Goal: Book appointment/travel/reservation

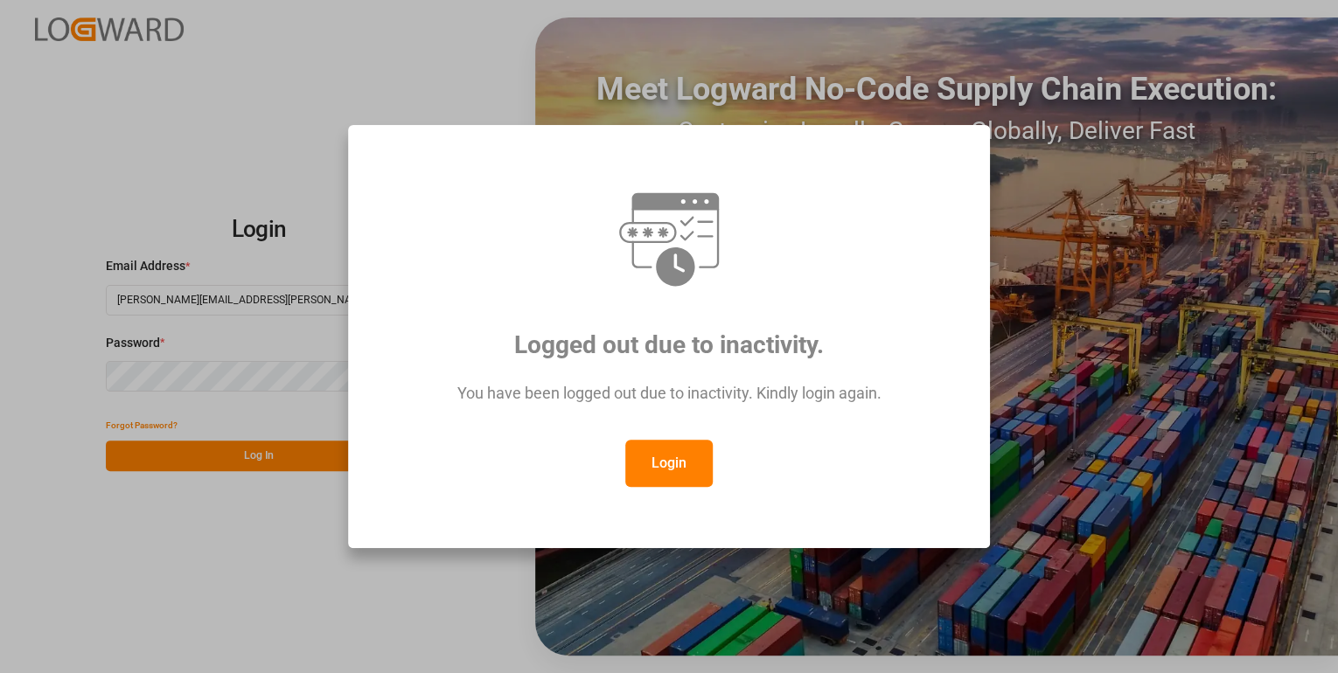
drag, startPoint x: 668, startPoint y: 463, endPoint x: 609, endPoint y: 407, distance: 81.6
click at [668, 462] on button "Login" at bounding box center [668, 463] width 87 height 47
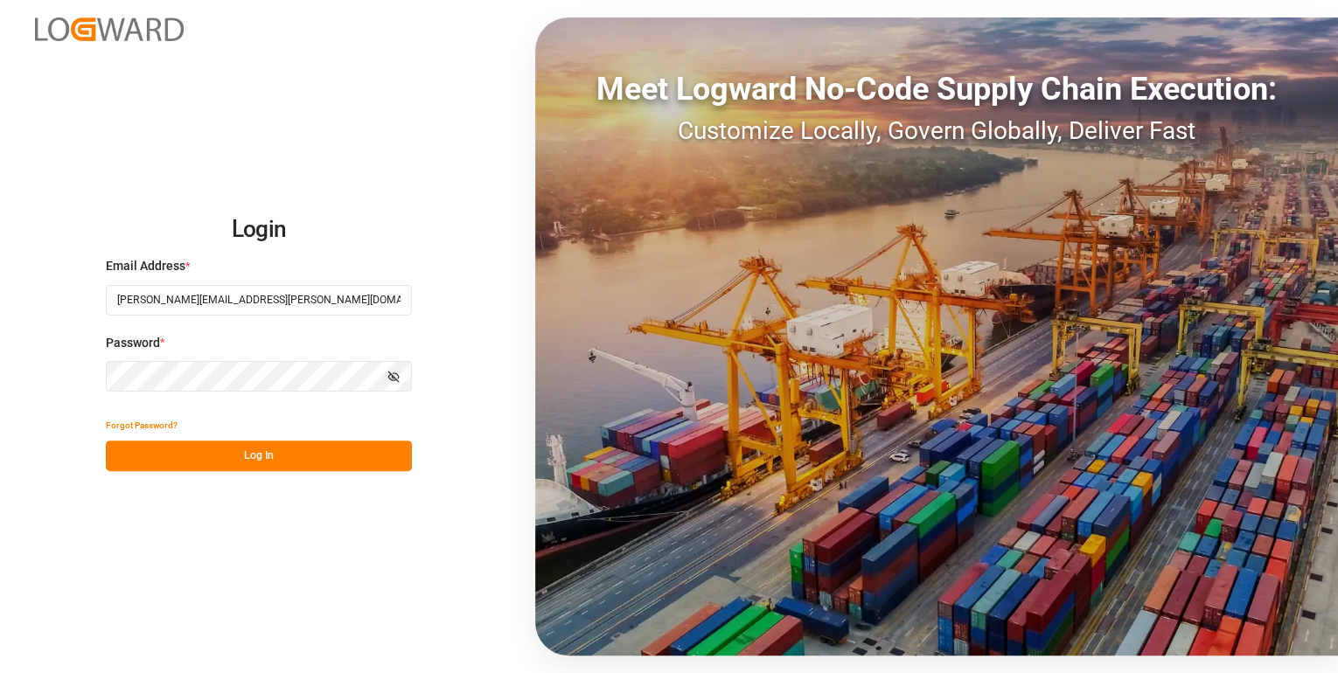
click at [341, 445] on button "Log In" at bounding box center [259, 456] width 306 height 31
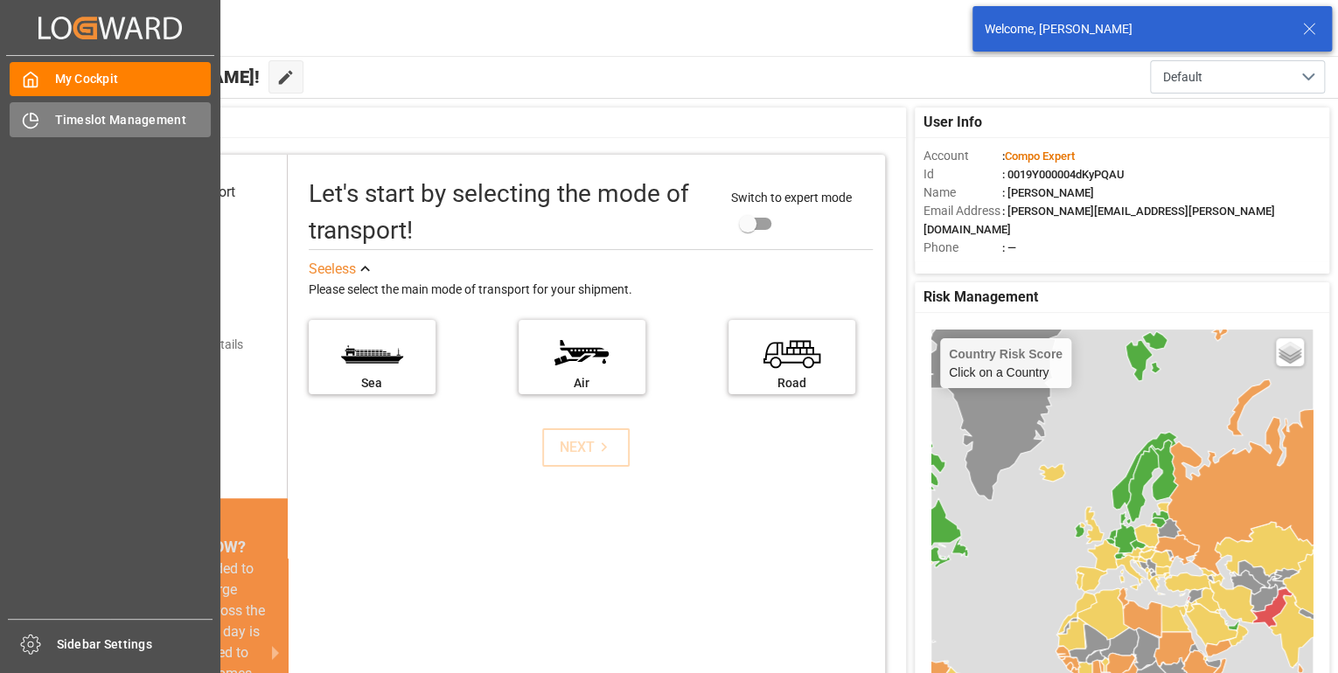
click at [66, 120] on span "Timeslot Management" at bounding box center [133, 120] width 157 height 18
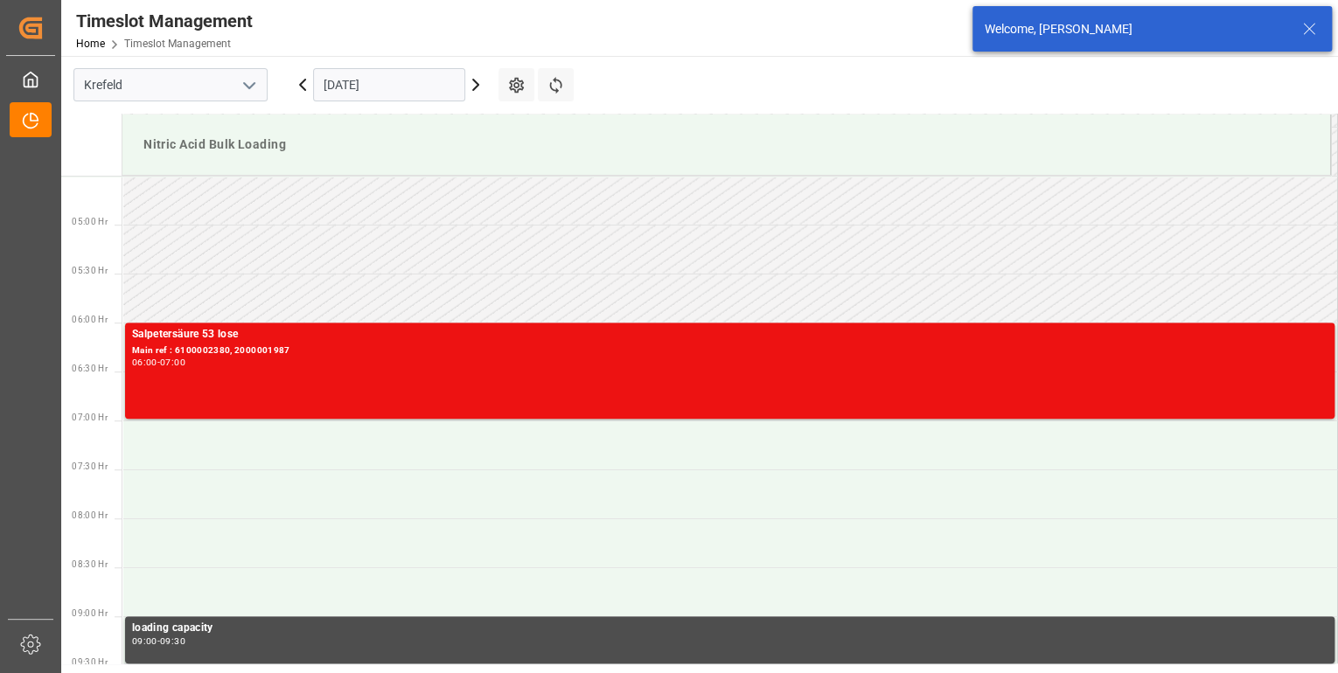
scroll to position [478, 0]
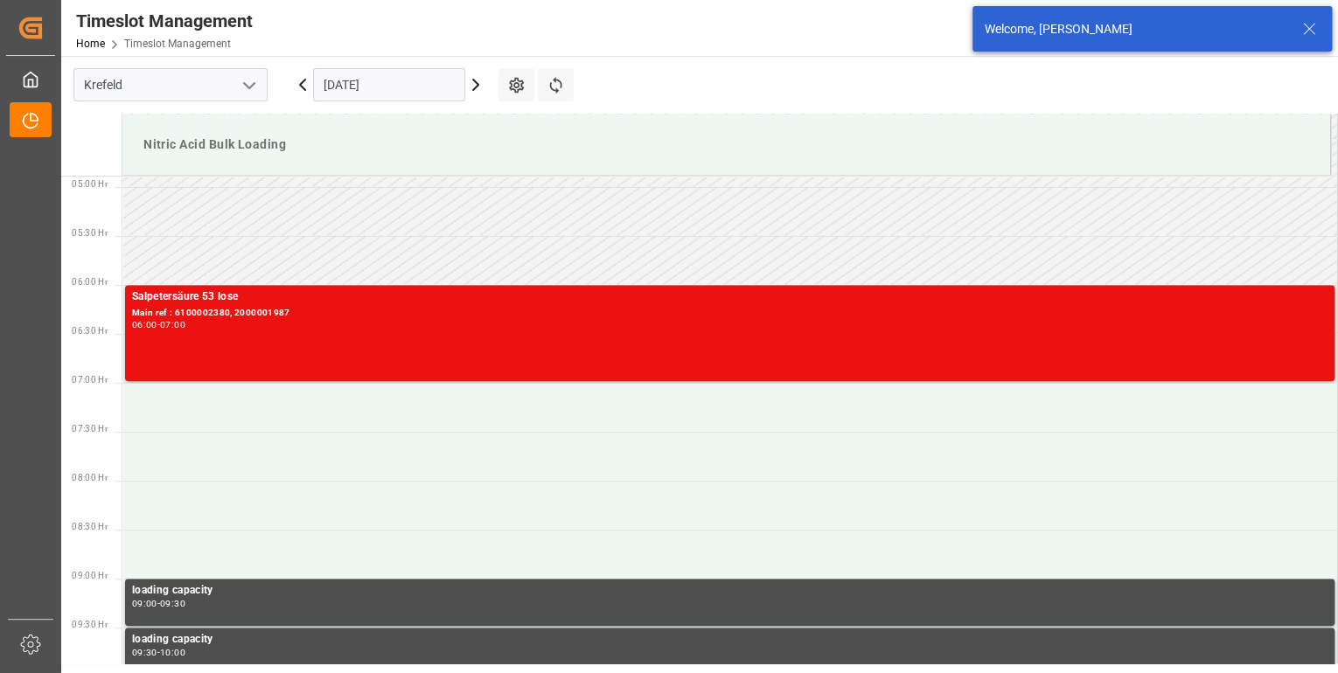
click at [441, 84] on input "[DATE]" at bounding box center [389, 84] width 152 height 33
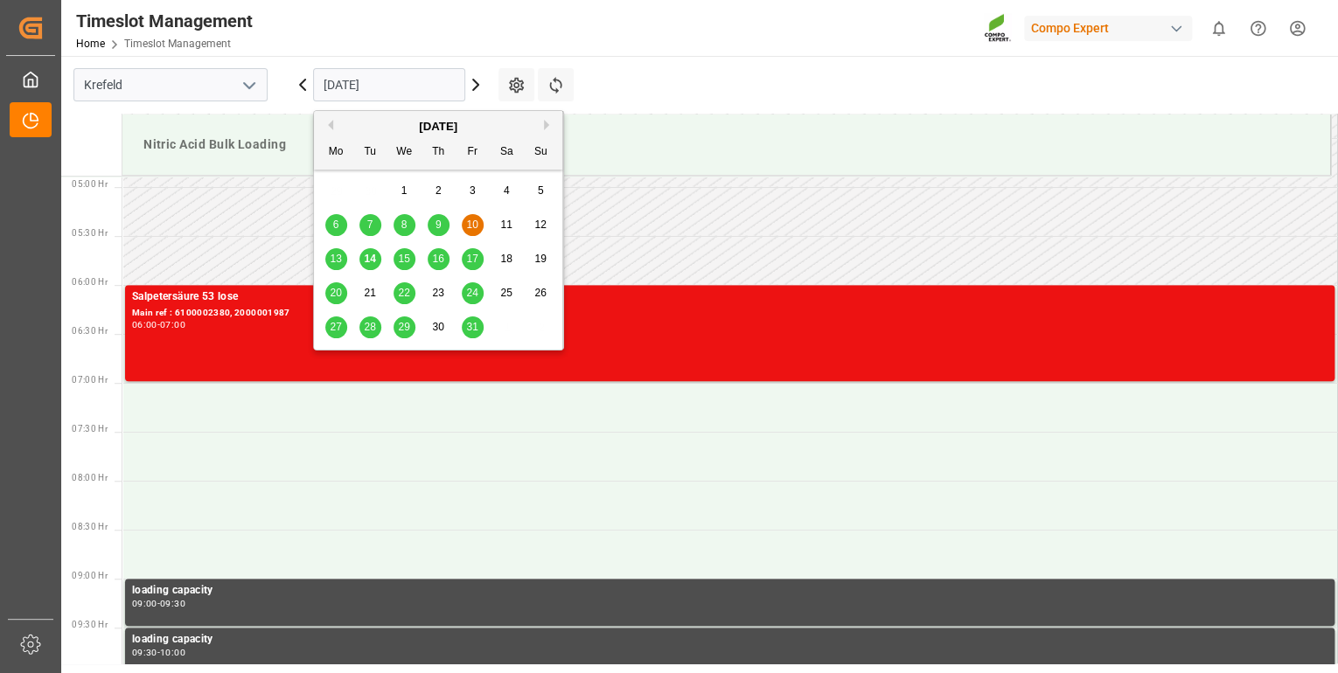
click at [369, 259] on span "14" at bounding box center [369, 259] width 11 height 12
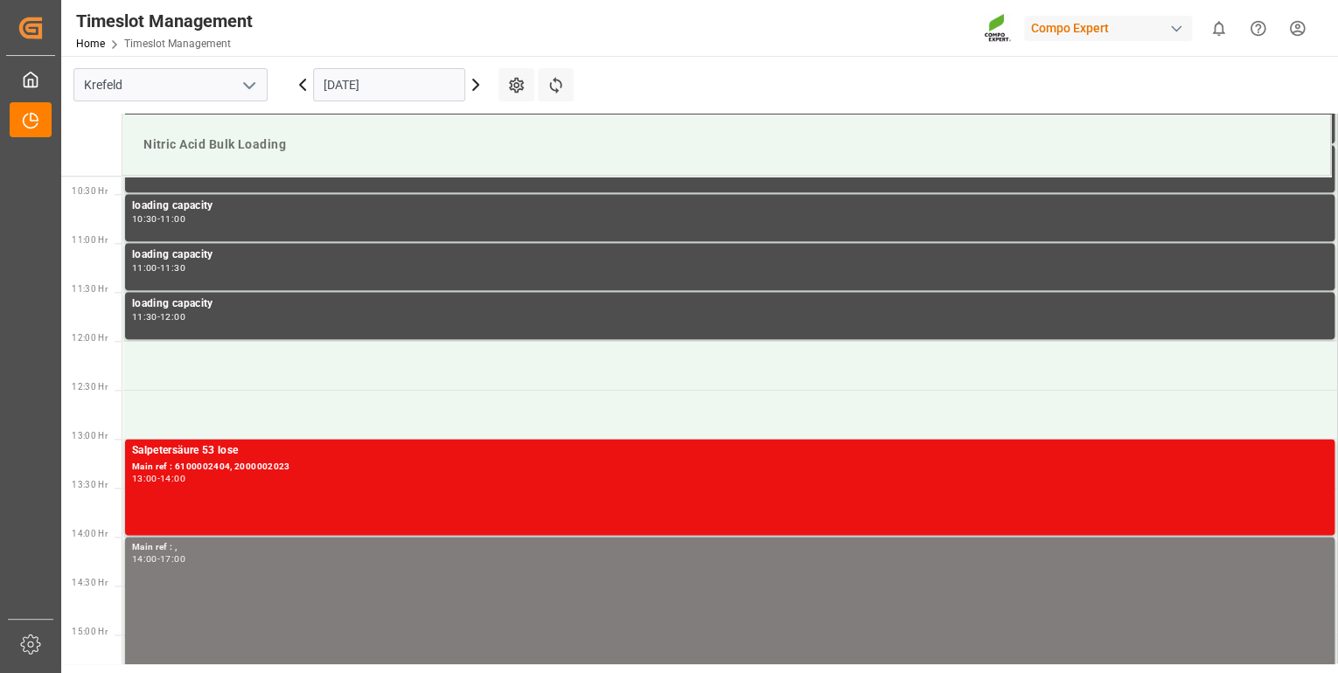
scroll to position [979, 0]
